Goal: Task Accomplishment & Management: Complete application form

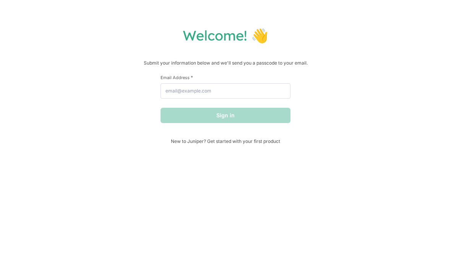
click at [260, 106] on form "First Name * Last Name * Email Address * Sign in" at bounding box center [226, 99] width 130 height 49
click at [266, 99] on input "Email Address *" at bounding box center [226, 90] width 130 height 15
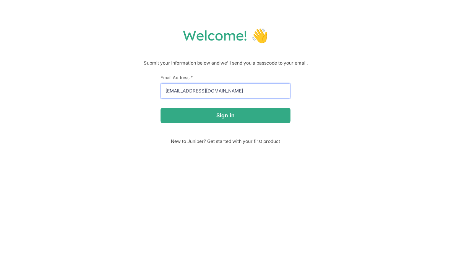
type input "[EMAIL_ADDRESS][DOMAIN_NAME]"
click at [226, 117] on button "Sign in" at bounding box center [226, 115] width 130 height 15
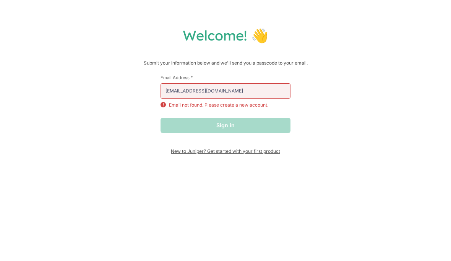
click at [272, 153] on span "New to Juniper? Get started with your first product" at bounding box center [226, 151] width 130 height 6
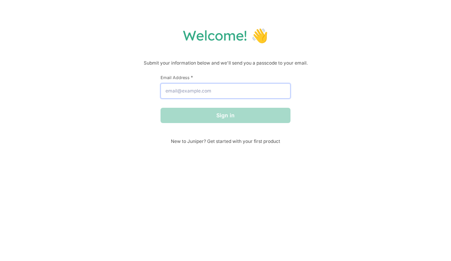
click at [286, 95] on input "Email Address *" at bounding box center [226, 90] width 130 height 15
click at [364, 151] on div "Welcome! 👋 Submit your information below and we'll send you a passcode to your …" at bounding box center [225, 130] width 451 height 261
